Goal: Task Accomplishment & Management: Manage account settings

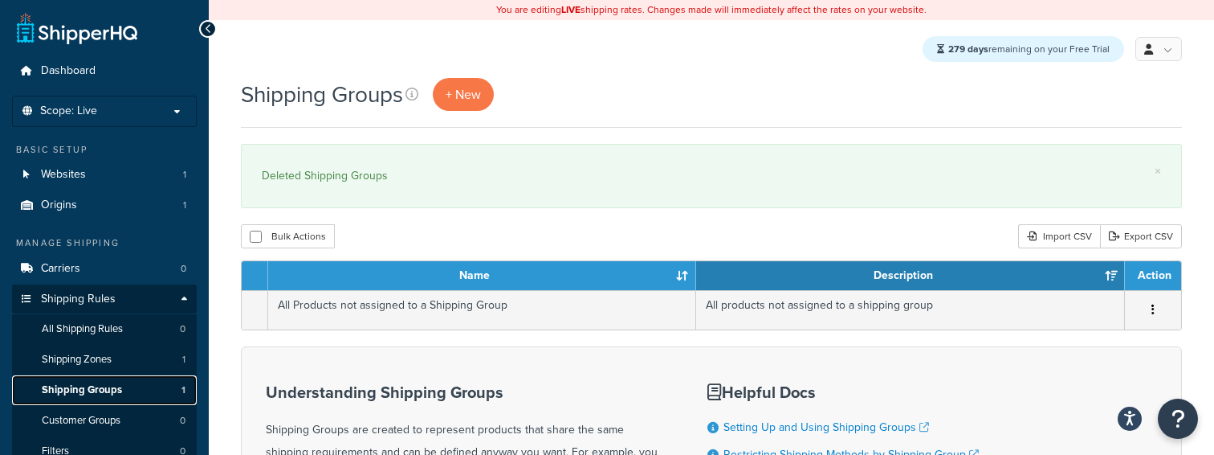
click at [108, 388] on span "Shipping Groups" at bounding box center [82, 390] width 80 height 14
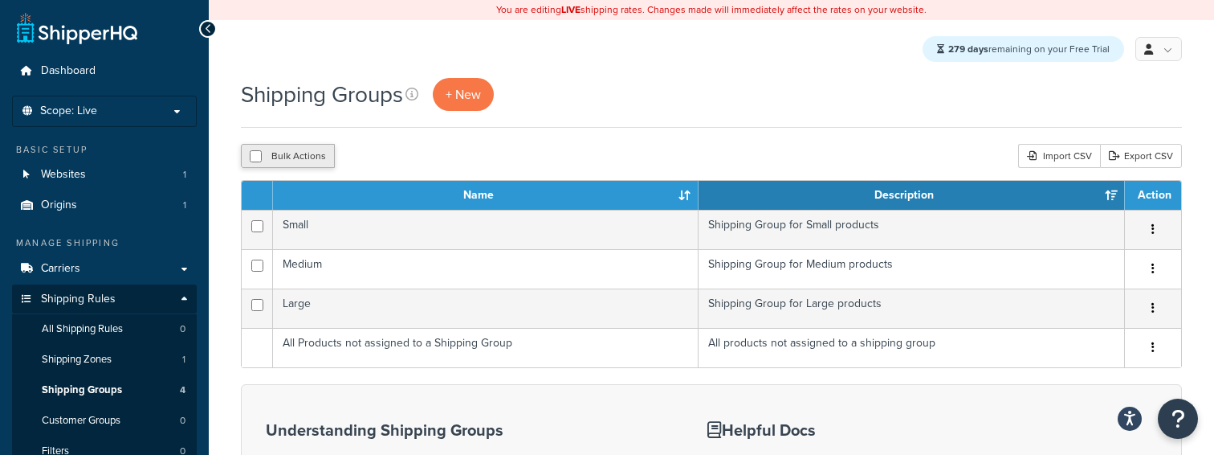
click at [272, 149] on button "Bulk Actions" at bounding box center [288, 156] width 94 height 24
checkbox input "true"
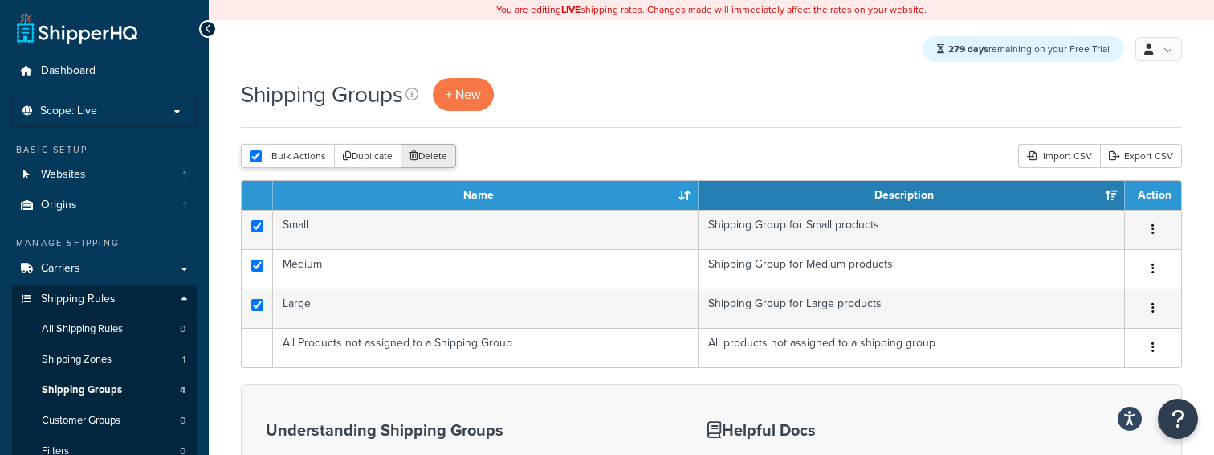
click at [423, 152] on button "Delete" at bounding box center [428, 156] width 55 height 24
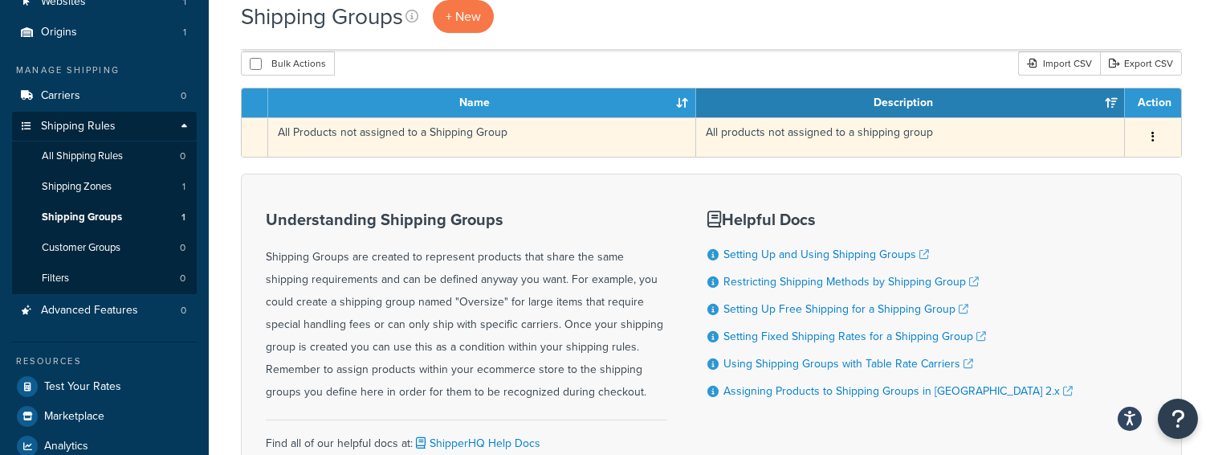
scroll to position [222, 0]
